Goal: Task Accomplishment & Management: Complete application form

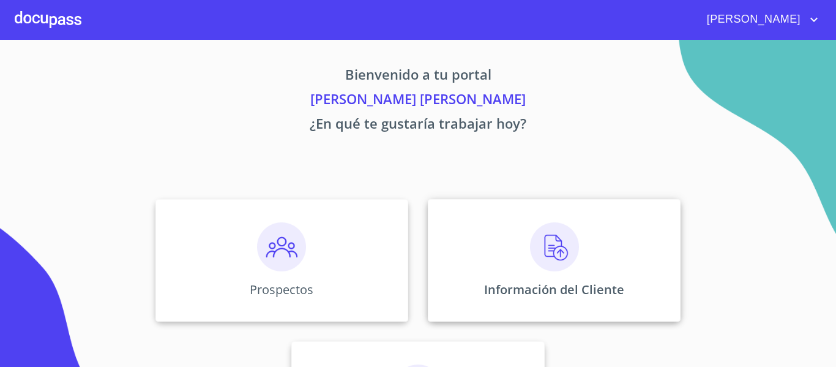
scroll to position [107, 0]
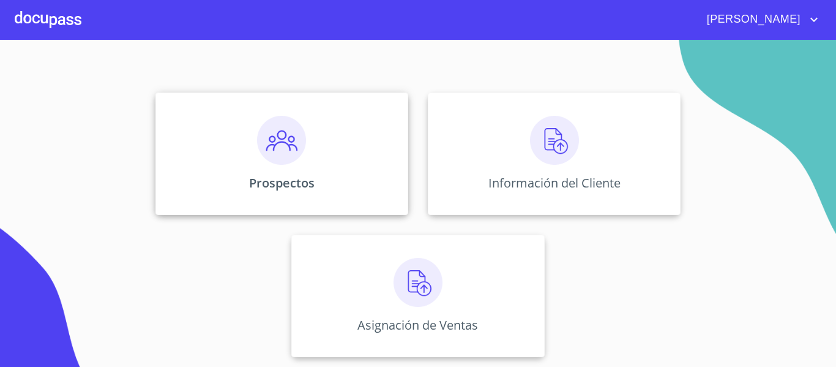
click at [384, 183] on div "Prospectos" at bounding box center [282, 153] width 253 height 122
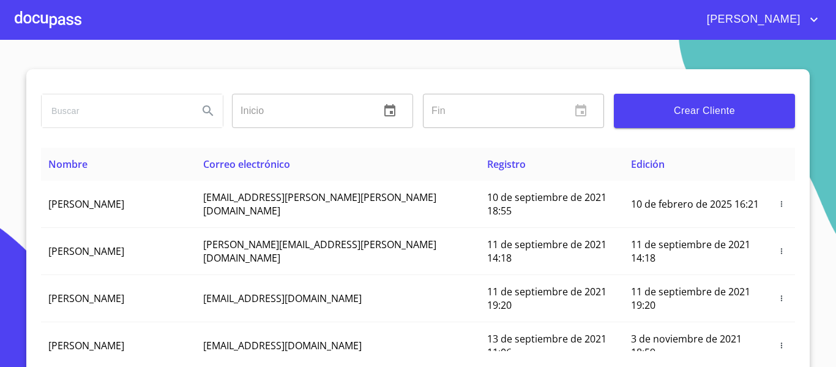
click at [734, 110] on span "Crear Cliente" at bounding box center [705, 110] width 162 height 17
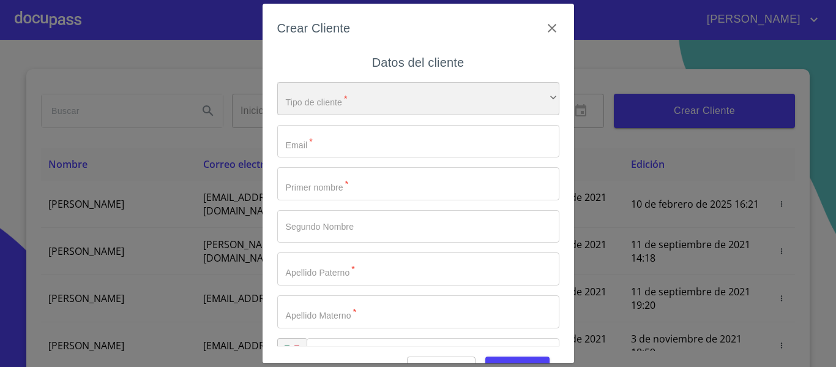
click at [478, 94] on div "​" at bounding box center [418, 98] width 282 height 33
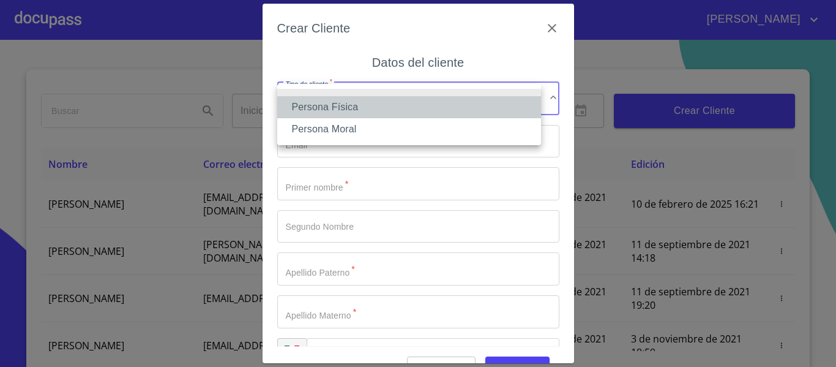
click at [469, 115] on li "Persona Física" at bounding box center [409, 107] width 264 height 22
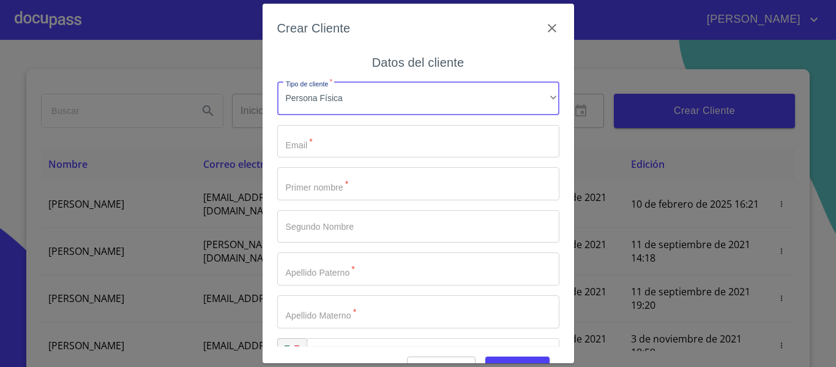
click at [452, 145] on input "Tipo de cliente   *" at bounding box center [418, 141] width 282 height 33
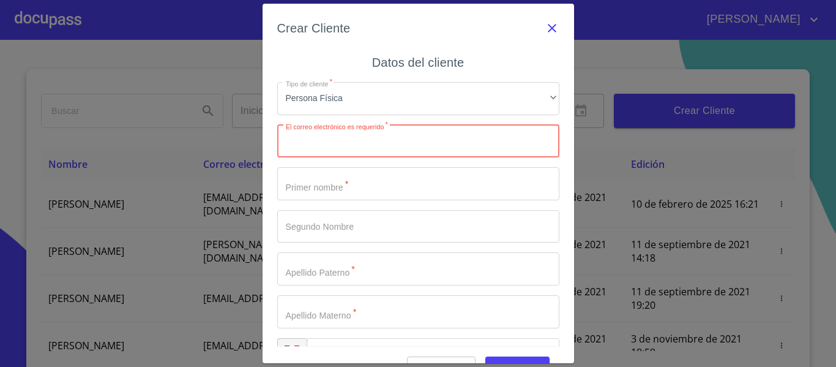
click at [548, 26] on icon "button" at bounding box center [552, 28] width 9 height 9
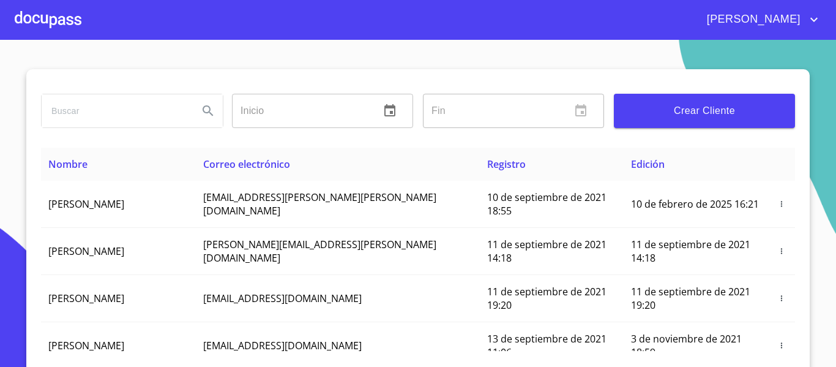
click at [29, 26] on div at bounding box center [48, 19] width 67 height 39
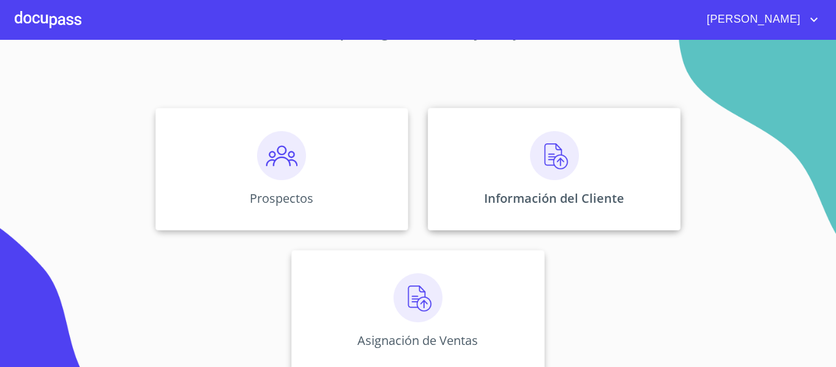
scroll to position [107, 0]
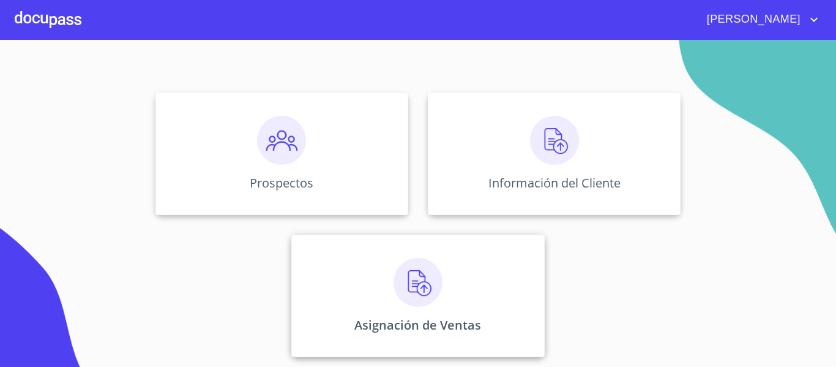
click at [462, 287] on div "Asignación de Ventas" at bounding box center [417, 296] width 253 height 122
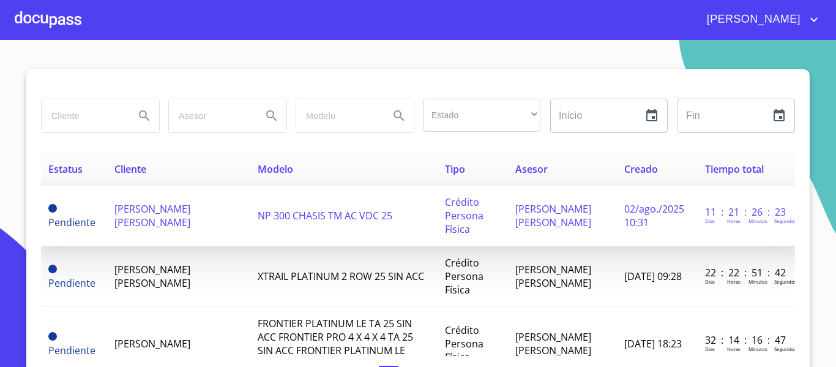
click at [290, 203] on td "NP 300 CHASIS TM AC VDC 25" at bounding box center [343, 216] width 187 height 61
